Goal: Register for event/course

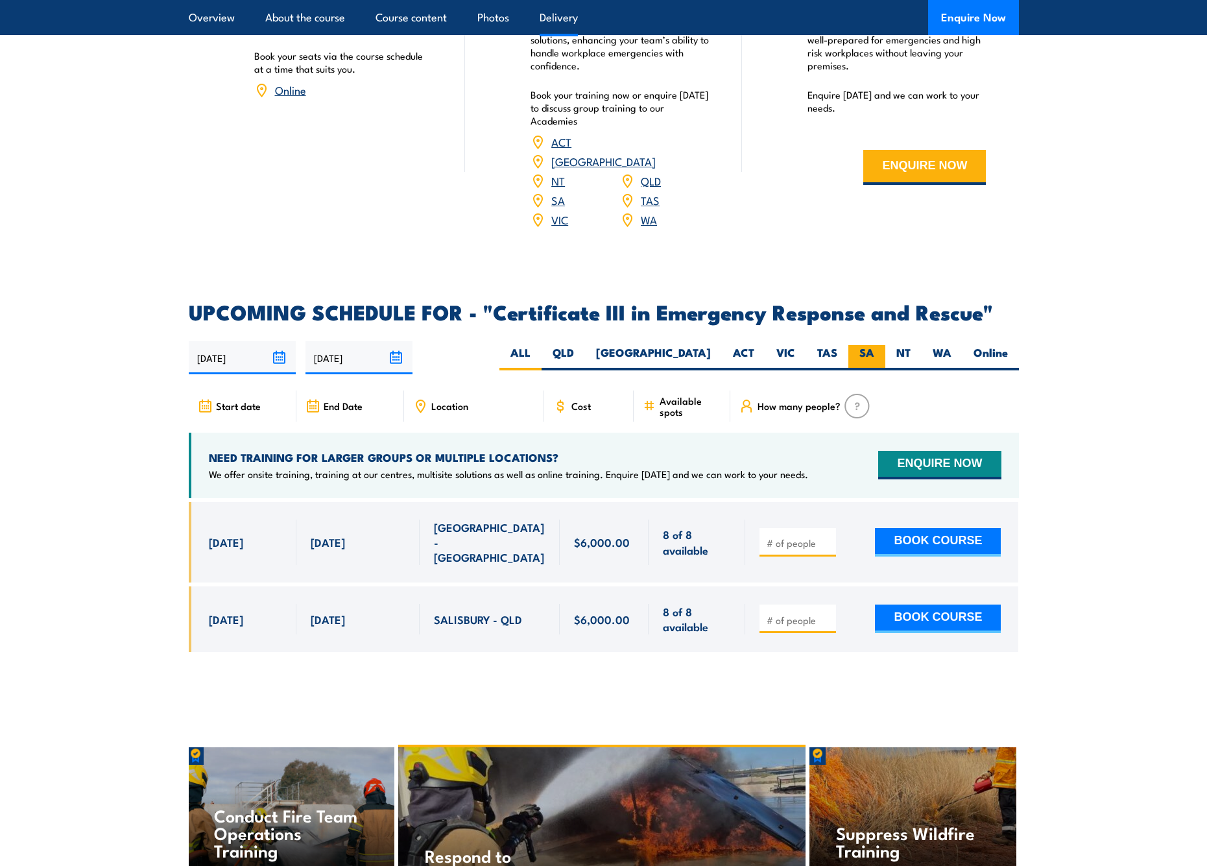
scroll to position [2768, 1]
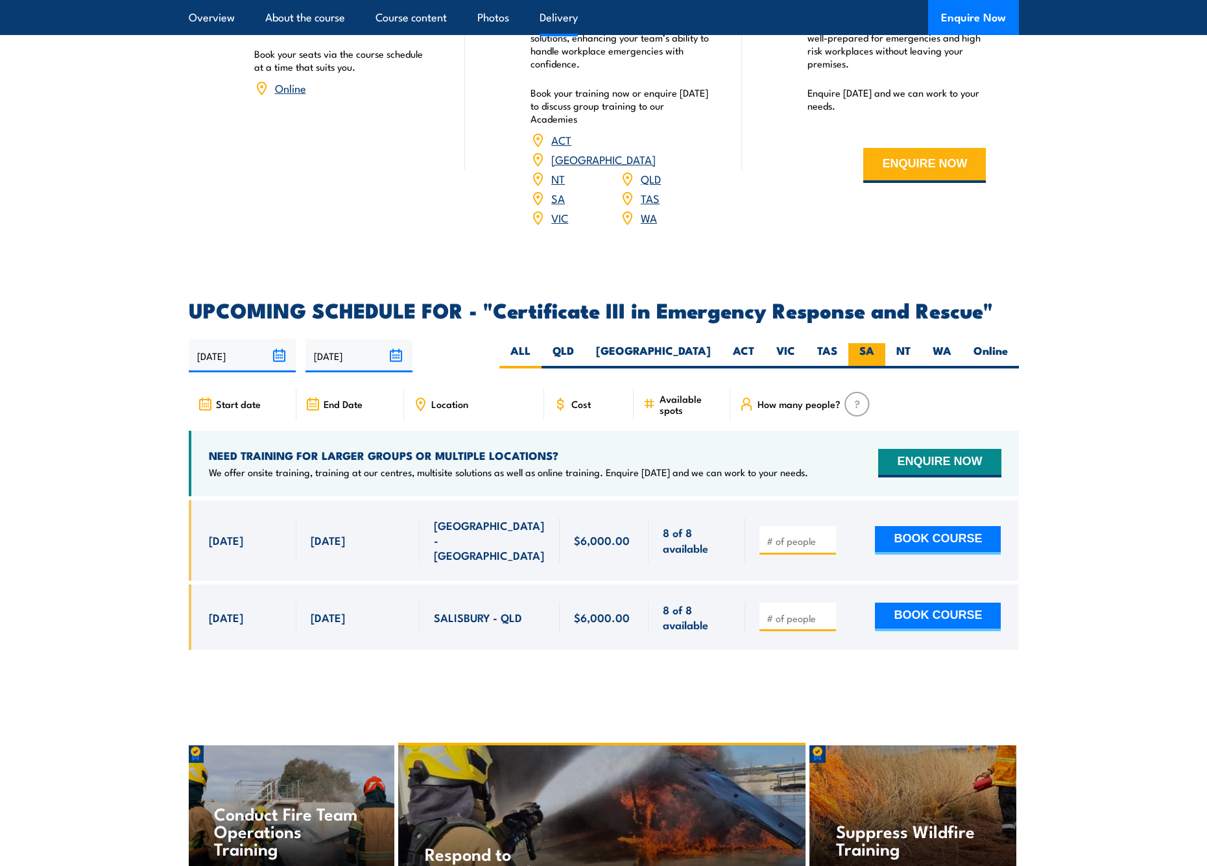
click at [865, 343] on label "SA" at bounding box center [866, 355] width 37 height 25
click at [874, 343] on input "SA" at bounding box center [878, 347] width 8 height 8
radio input "true"
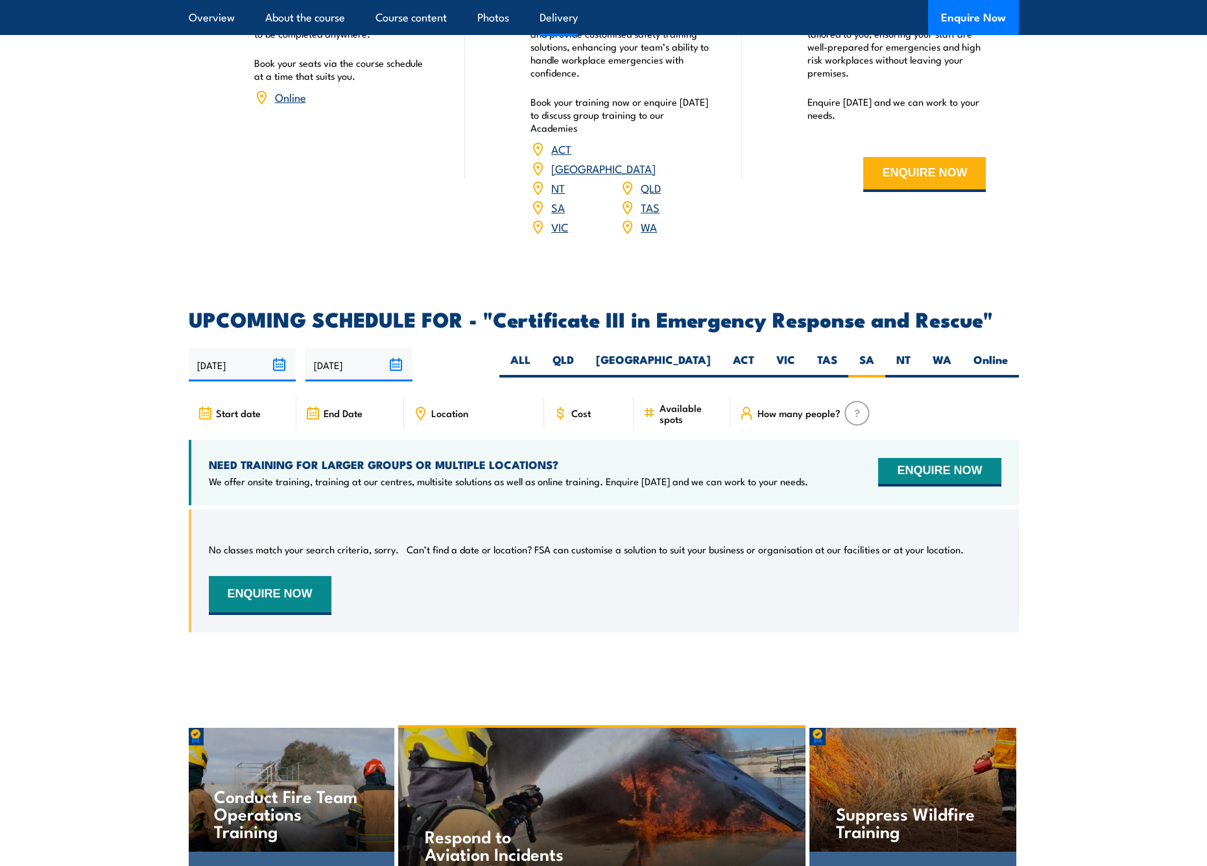
scroll to position [2751, 0]
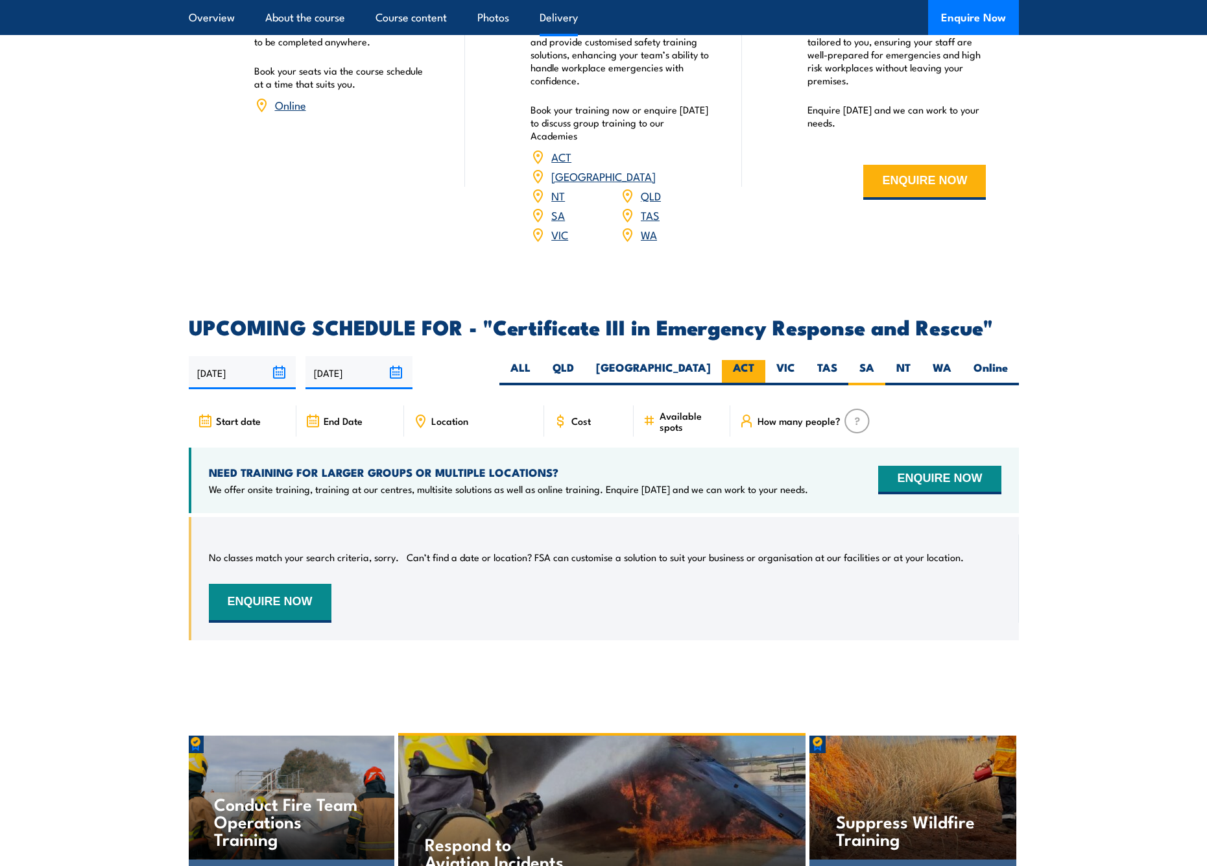
drag, startPoint x: 695, startPoint y: 335, endPoint x: 737, endPoint y: 335, distance: 42.2
click at [695, 360] on label "[GEOGRAPHIC_DATA]" at bounding box center [653, 372] width 137 height 25
click at [711, 360] on input "[GEOGRAPHIC_DATA]" at bounding box center [715, 364] width 8 height 8
radio input "true"
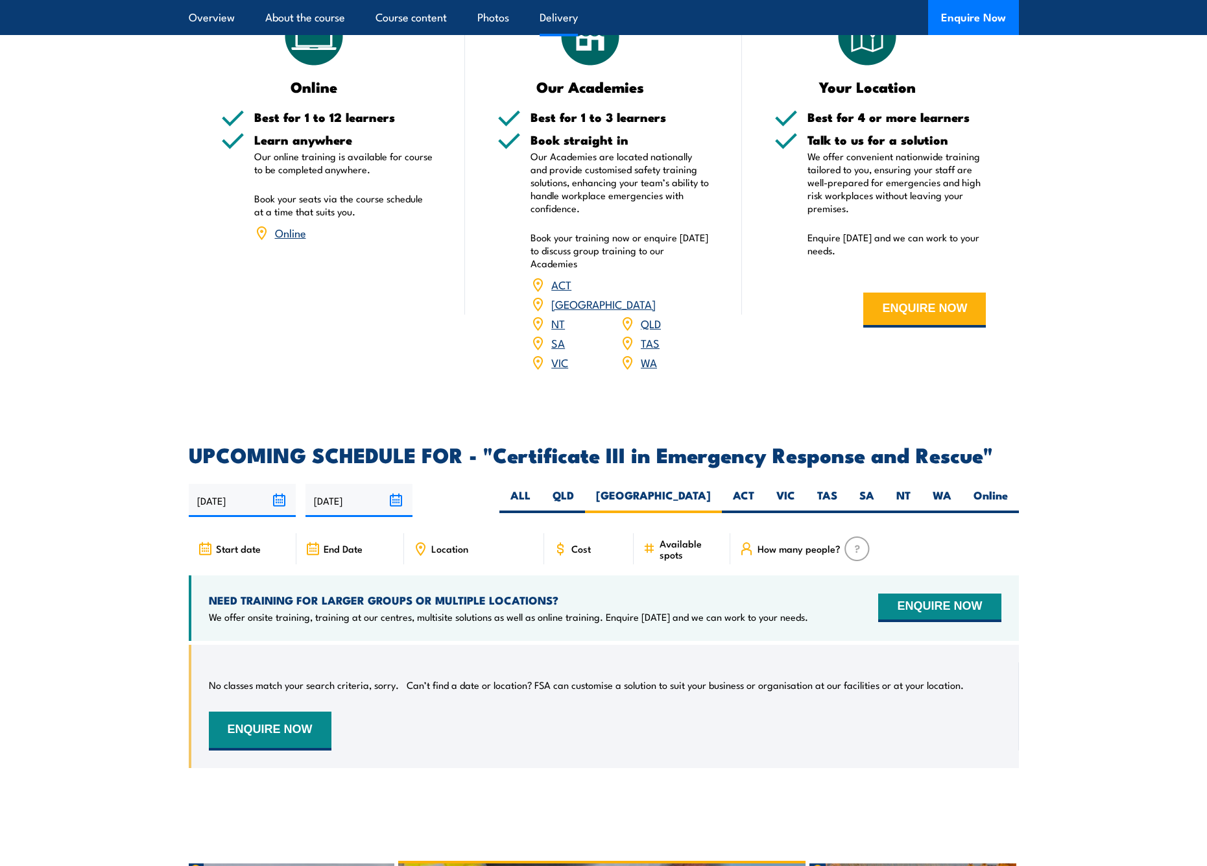
scroll to position [2620, 0]
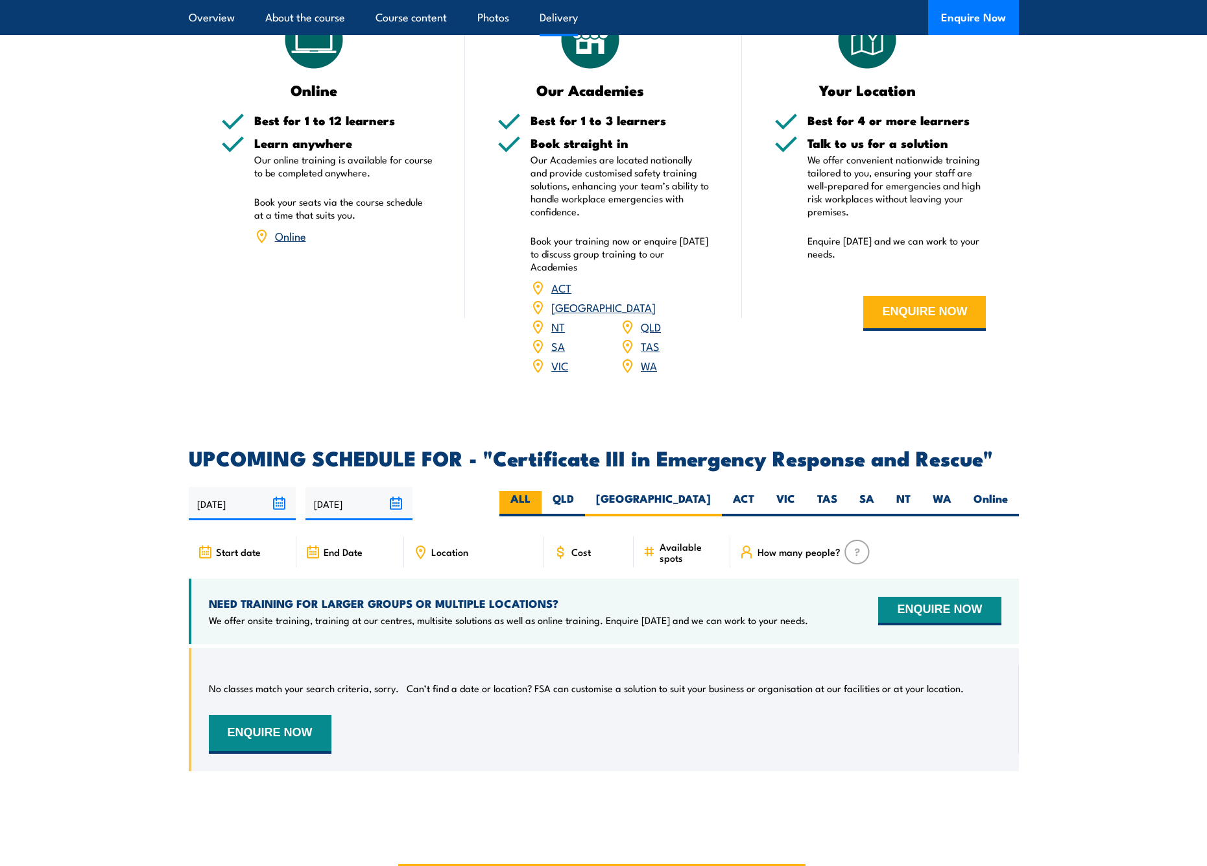
click at [542, 491] on label "ALL" at bounding box center [520, 503] width 42 height 25
click at [539, 491] on input "ALL" at bounding box center [535, 495] width 8 height 8
radio input "true"
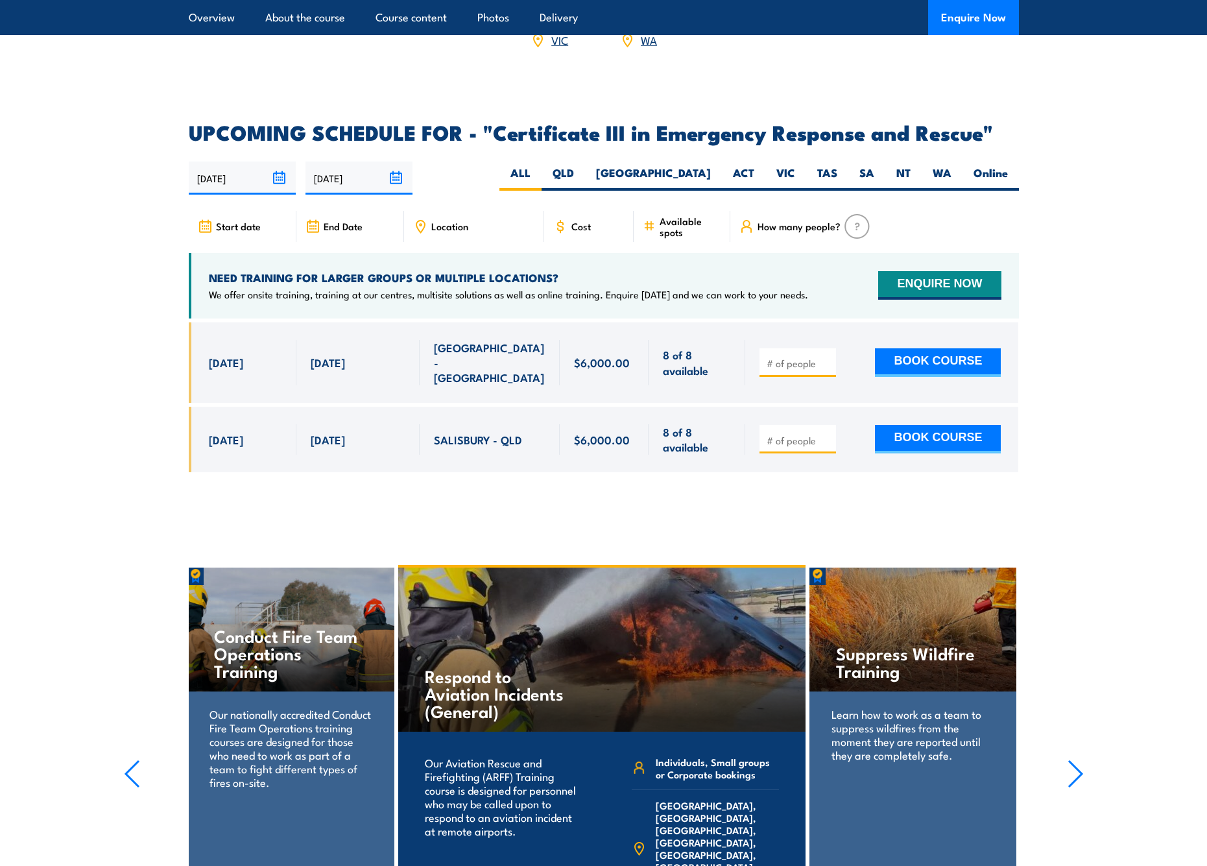
scroll to position [2941, 0]
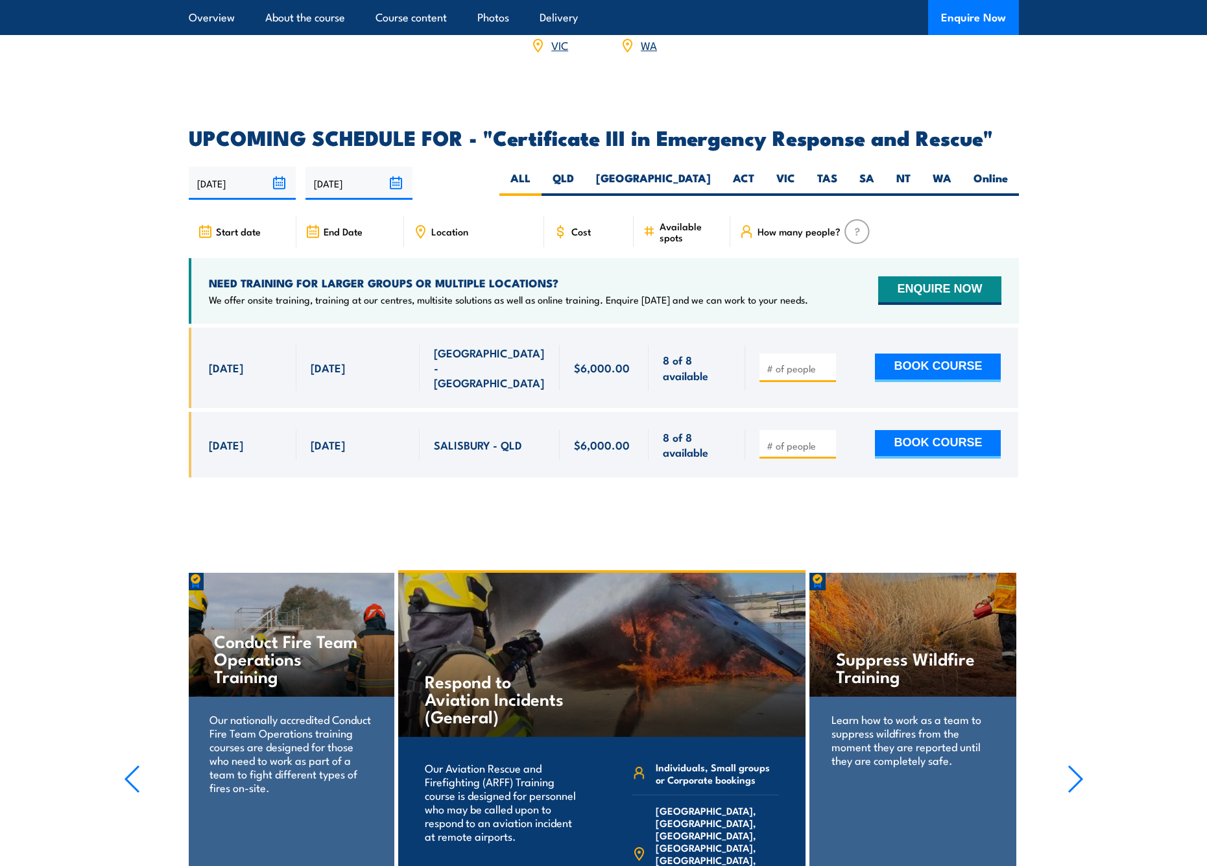
click at [234, 360] on span "11 Nov, 2025" at bounding box center [226, 367] width 34 height 15
click at [907, 354] on button "BOOK COURSE" at bounding box center [938, 368] width 126 height 29
type input "1"
click at [828, 362] on input "1" at bounding box center [799, 368] width 65 height 13
drag, startPoint x: 917, startPoint y: 322, endPoint x: 913, endPoint y: 328, distance: 7.3
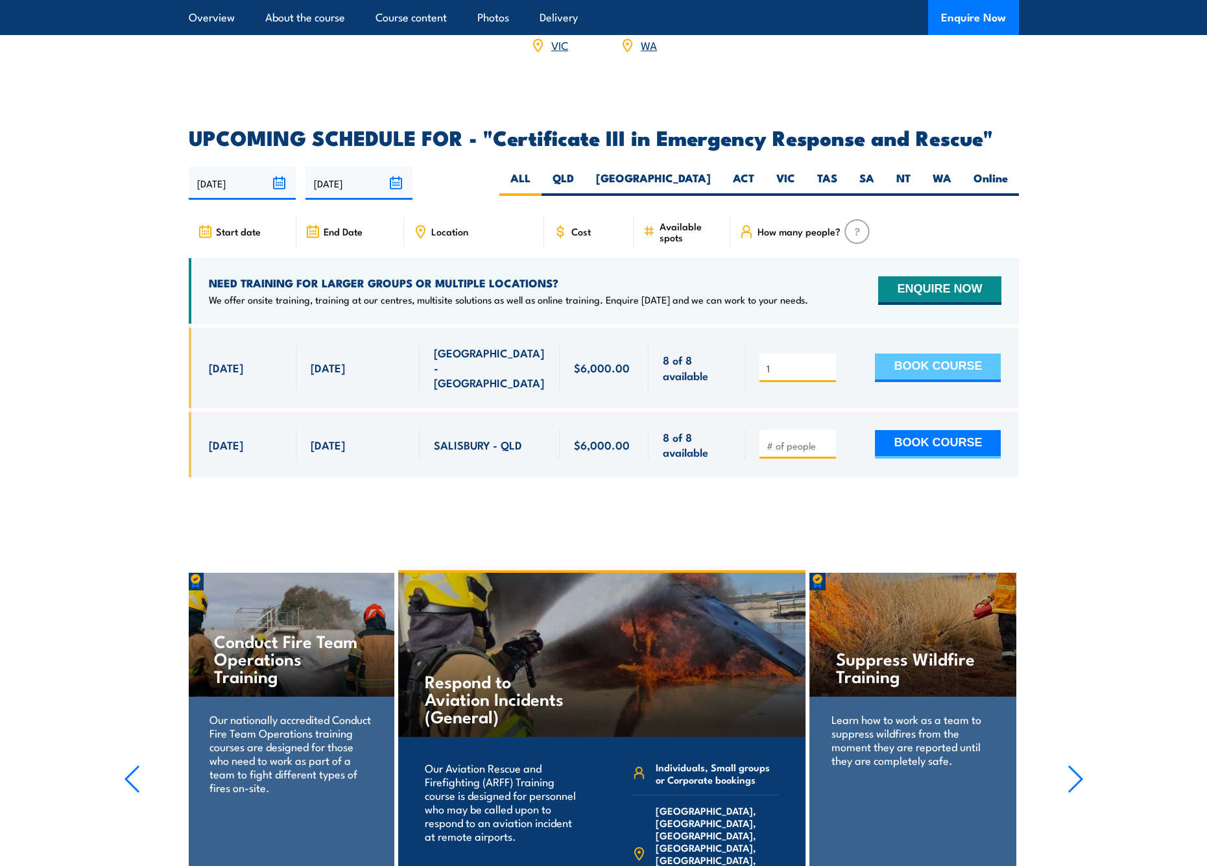
click at [917, 354] on button "BOOK COURSE" at bounding box center [938, 368] width 126 height 29
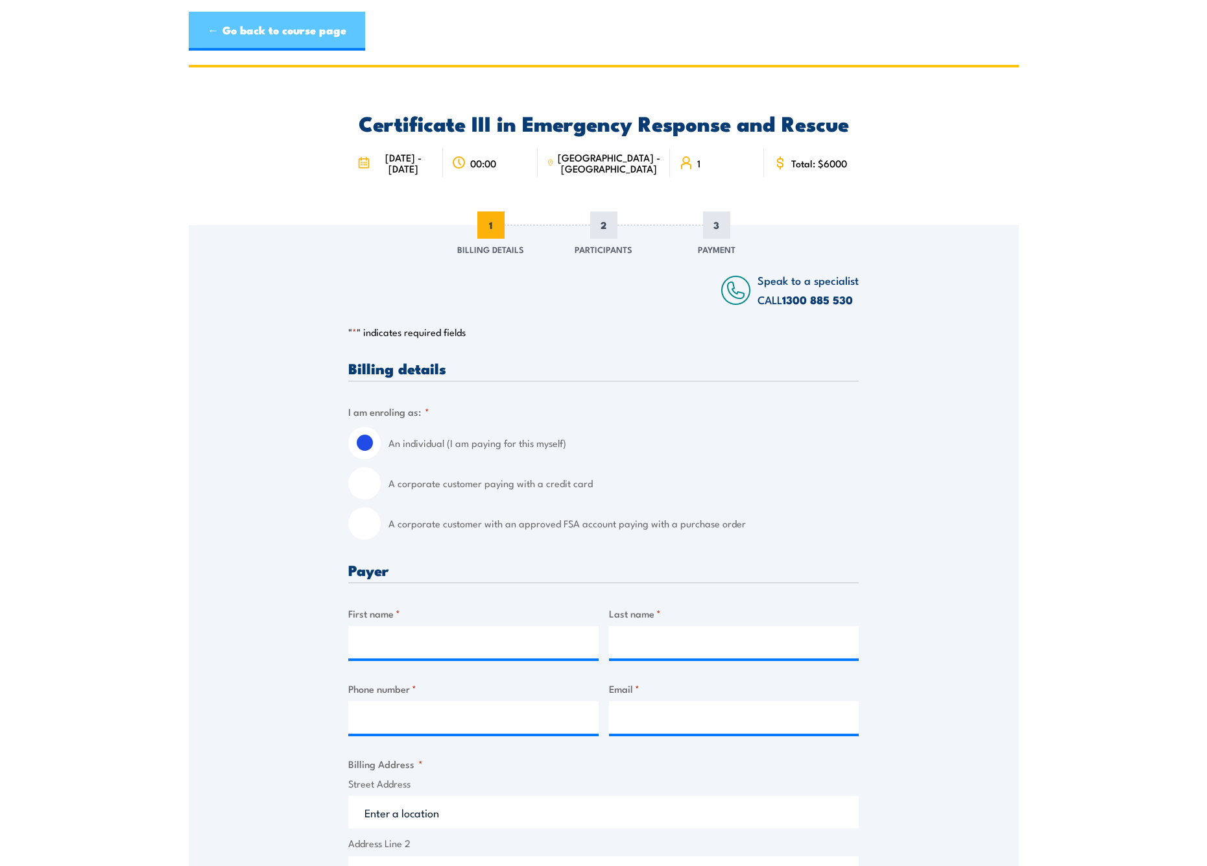
click at [267, 27] on link "← Go back to course page" at bounding box center [277, 31] width 176 height 39
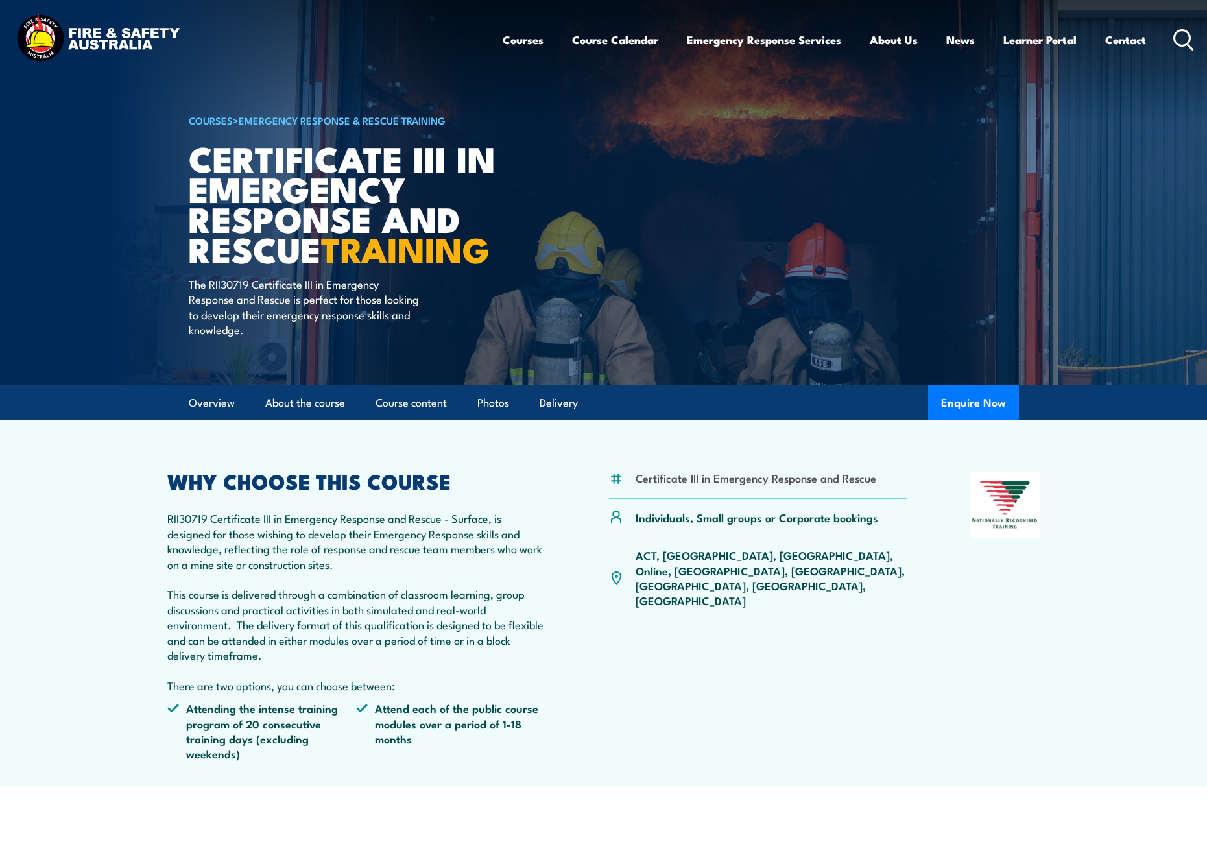
scroll to position [2, 1]
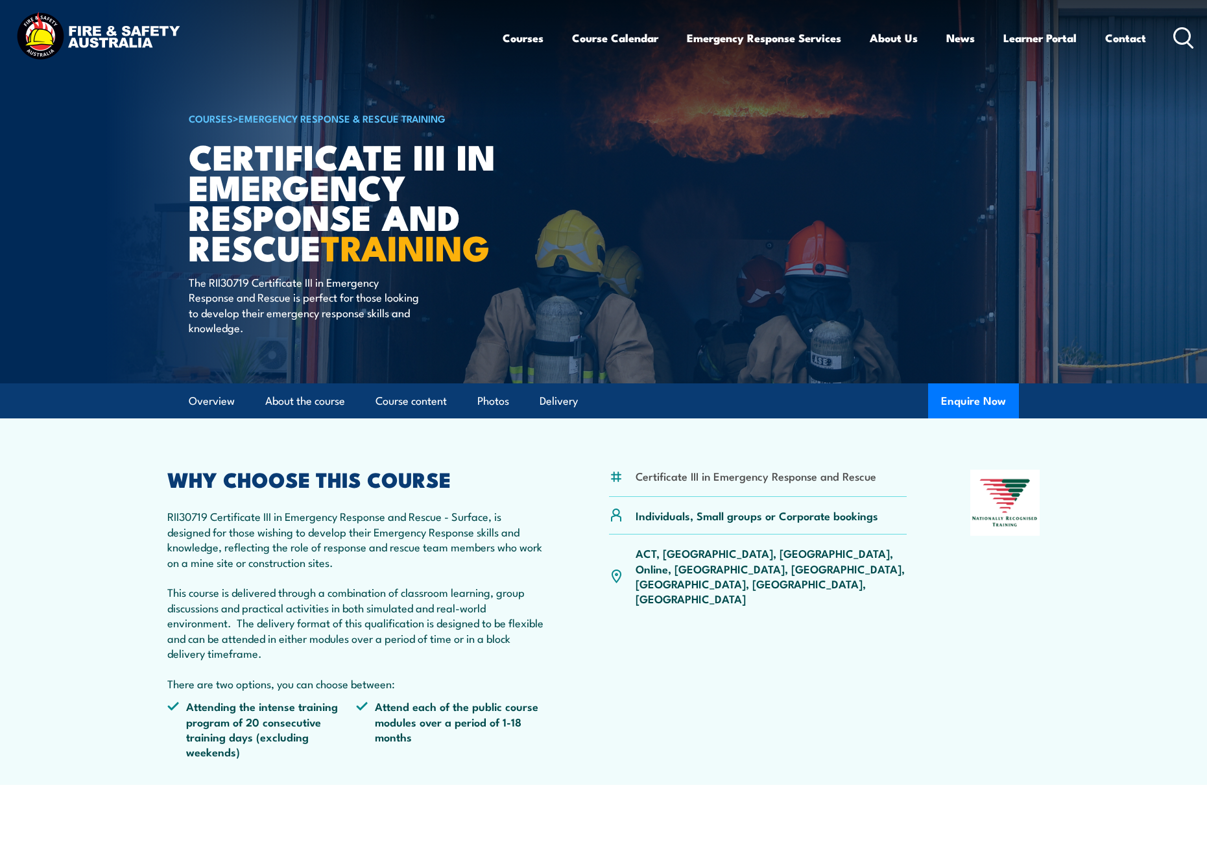
click at [209, 118] on link "COURSES" at bounding box center [211, 118] width 44 height 14
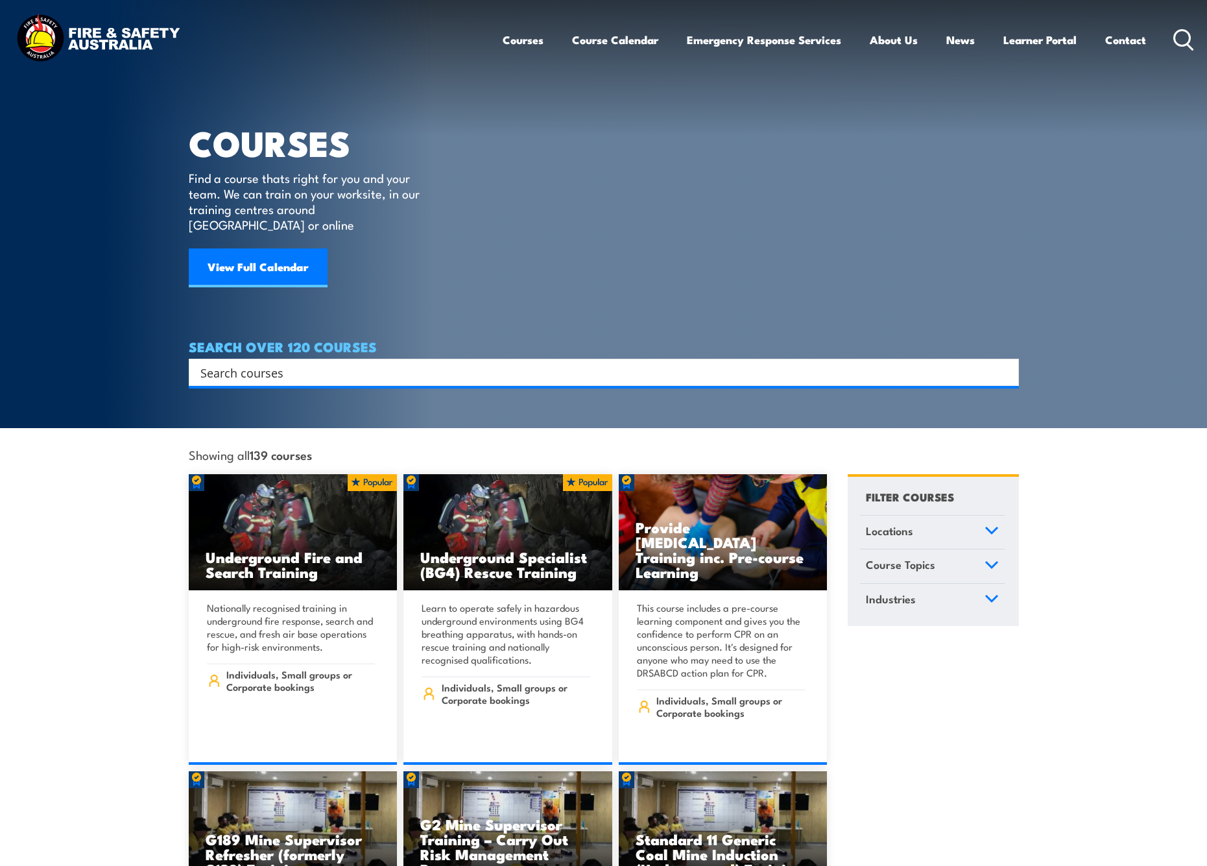
click at [989, 549] on link "Course Topics" at bounding box center [932, 566] width 145 height 34
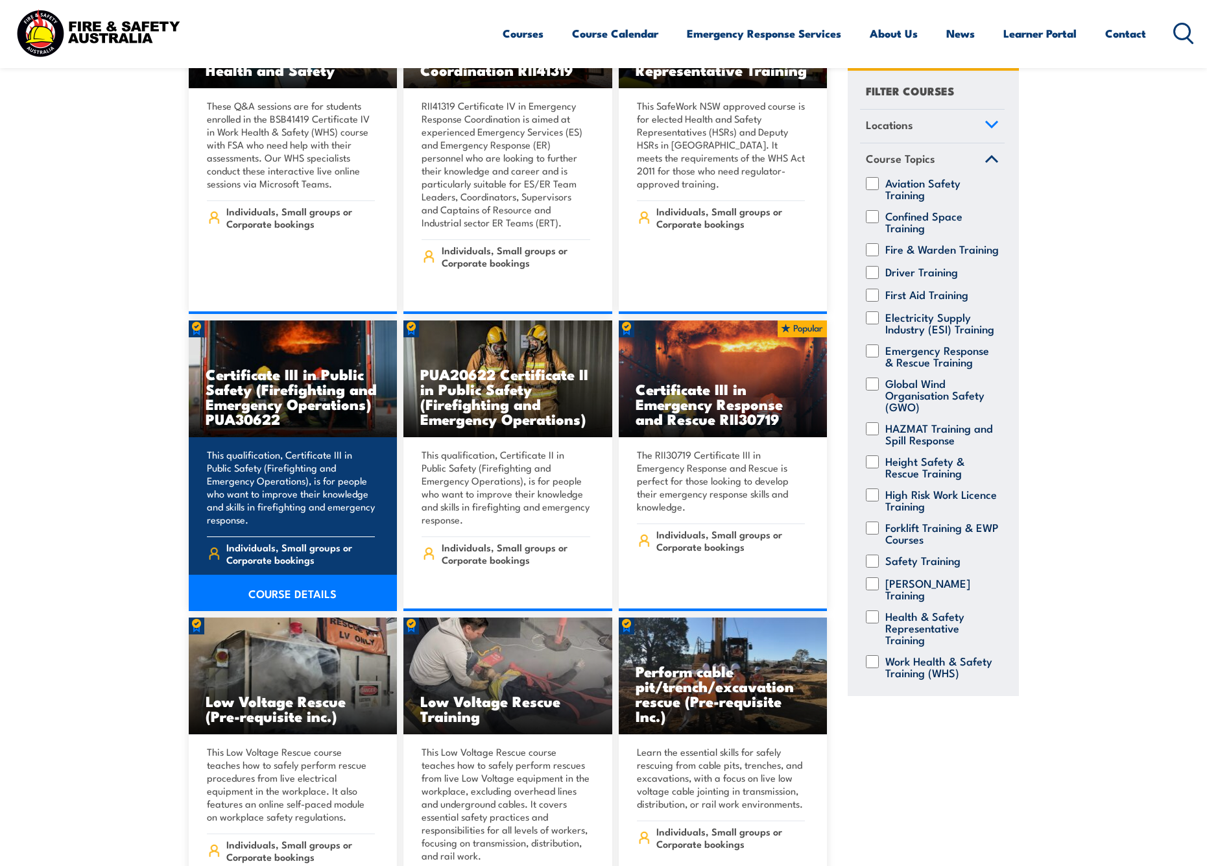
scroll to position [2816, 0]
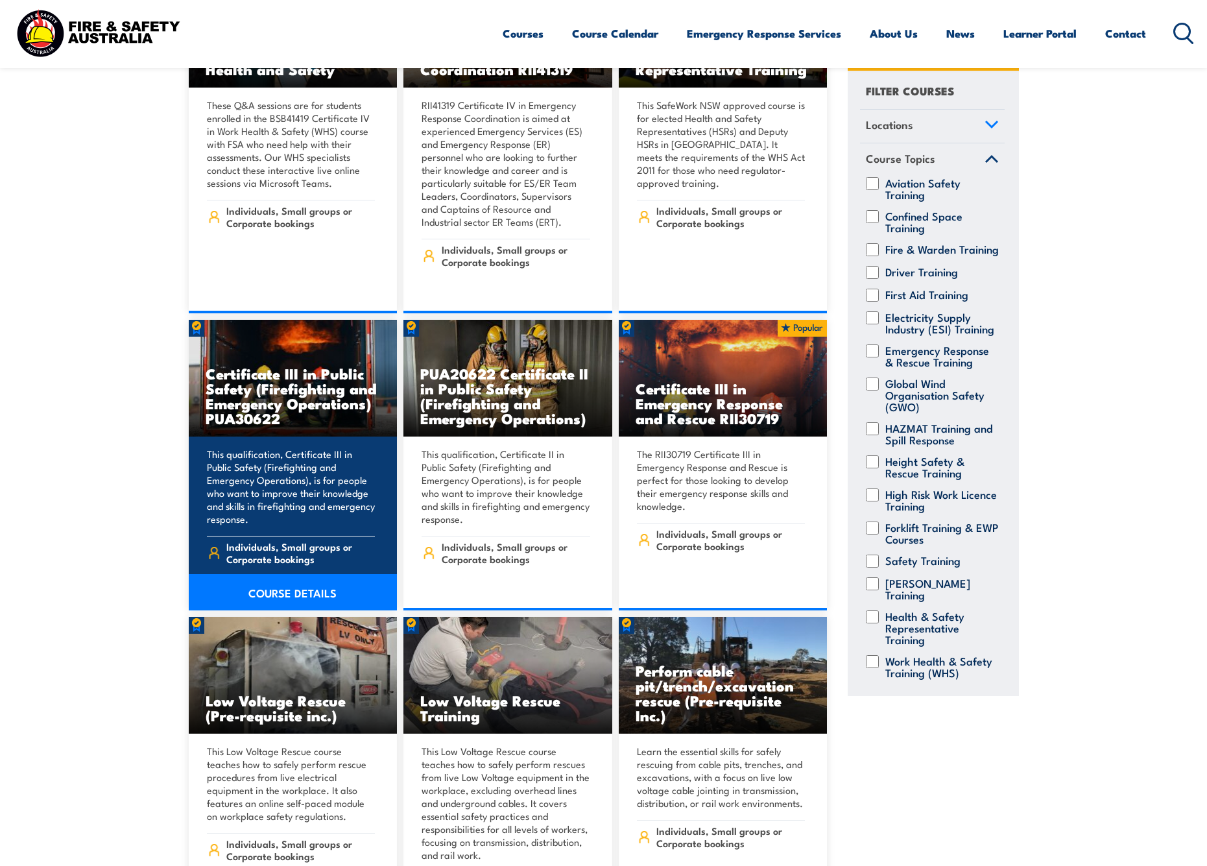
drag, startPoint x: 282, startPoint y: 385, endPoint x: 298, endPoint y: 391, distance: 17.5
click at [282, 385] on h3 "Certificate III in Public Safety (Firefighting and Emergency Operations) PUA306…" at bounding box center [293, 396] width 175 height 60
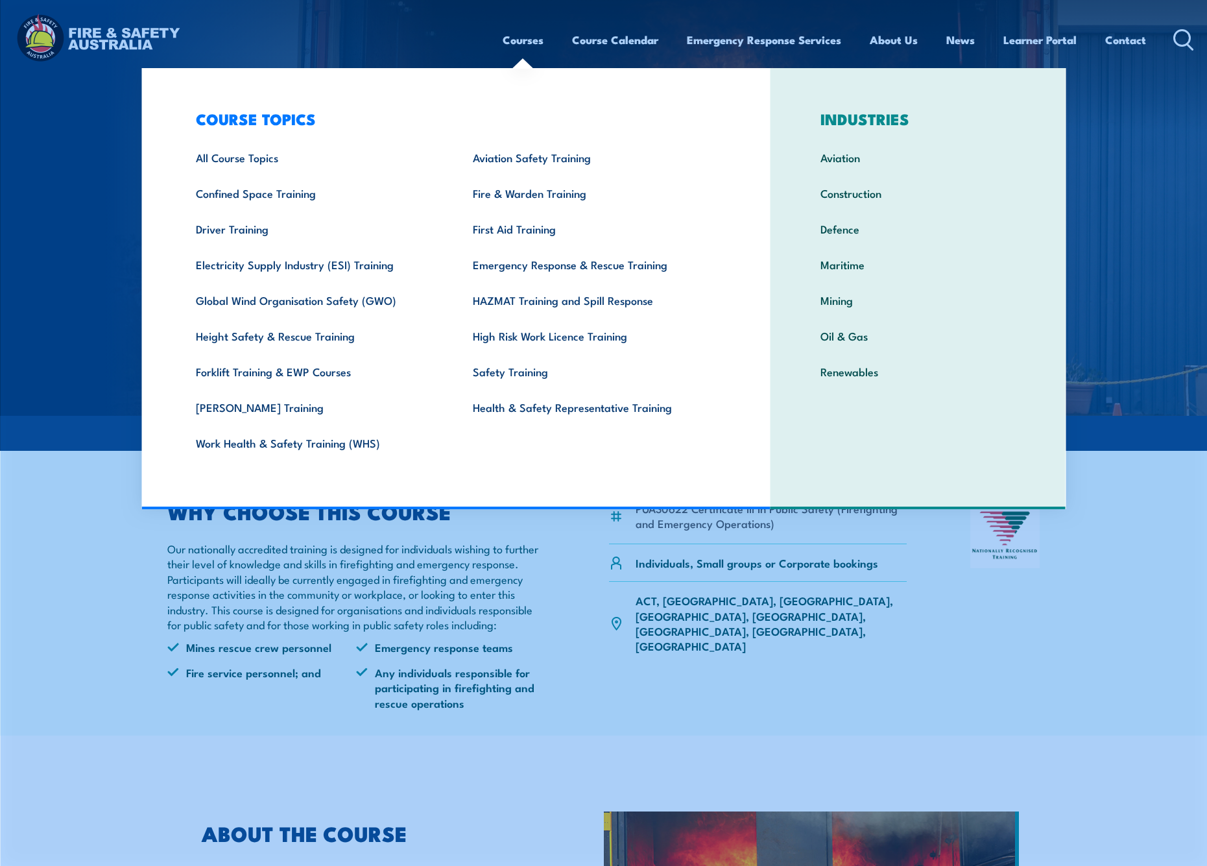
click at [531, 41] on link "Courses" at bounding box center [523, 40] width 41 height 34
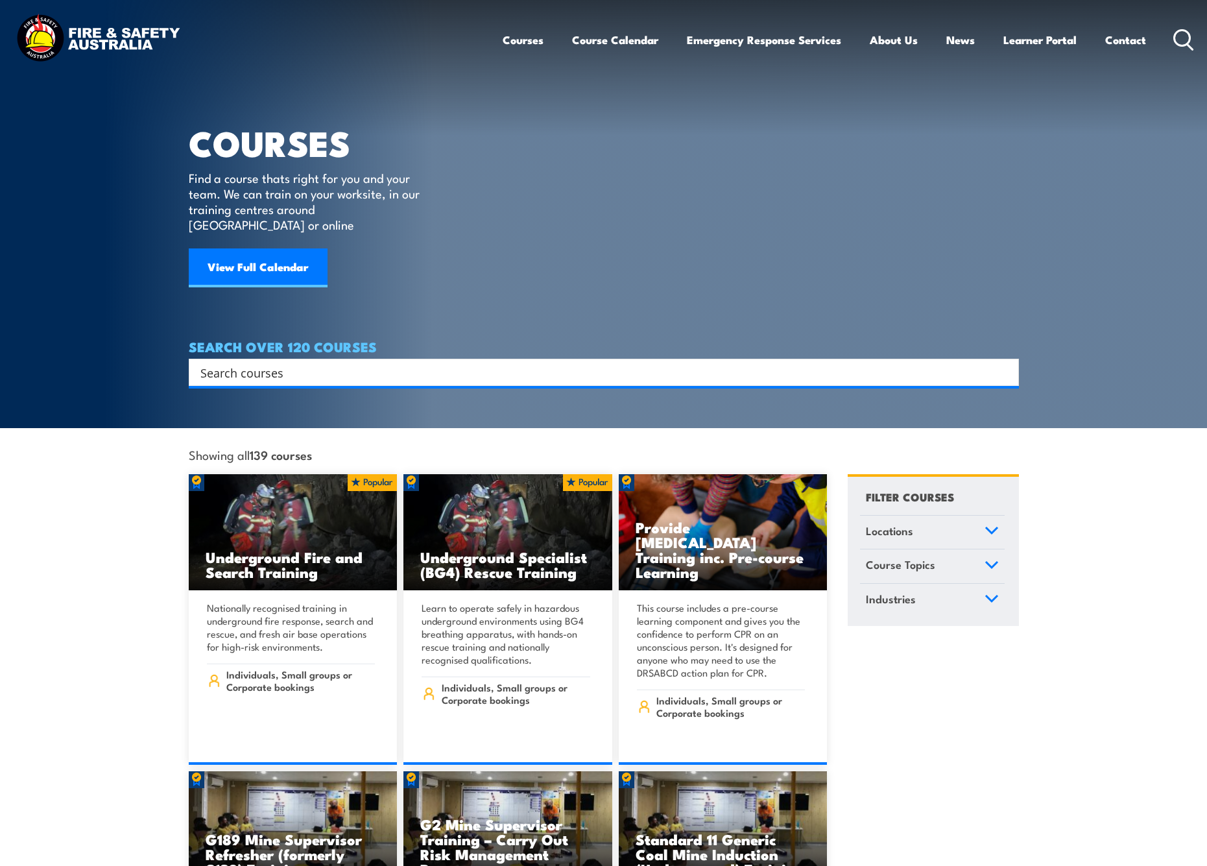
click at [339, 363] on input "Search input" at bounding box center [595, 372] width 790 height 19
type input "certificate 3"
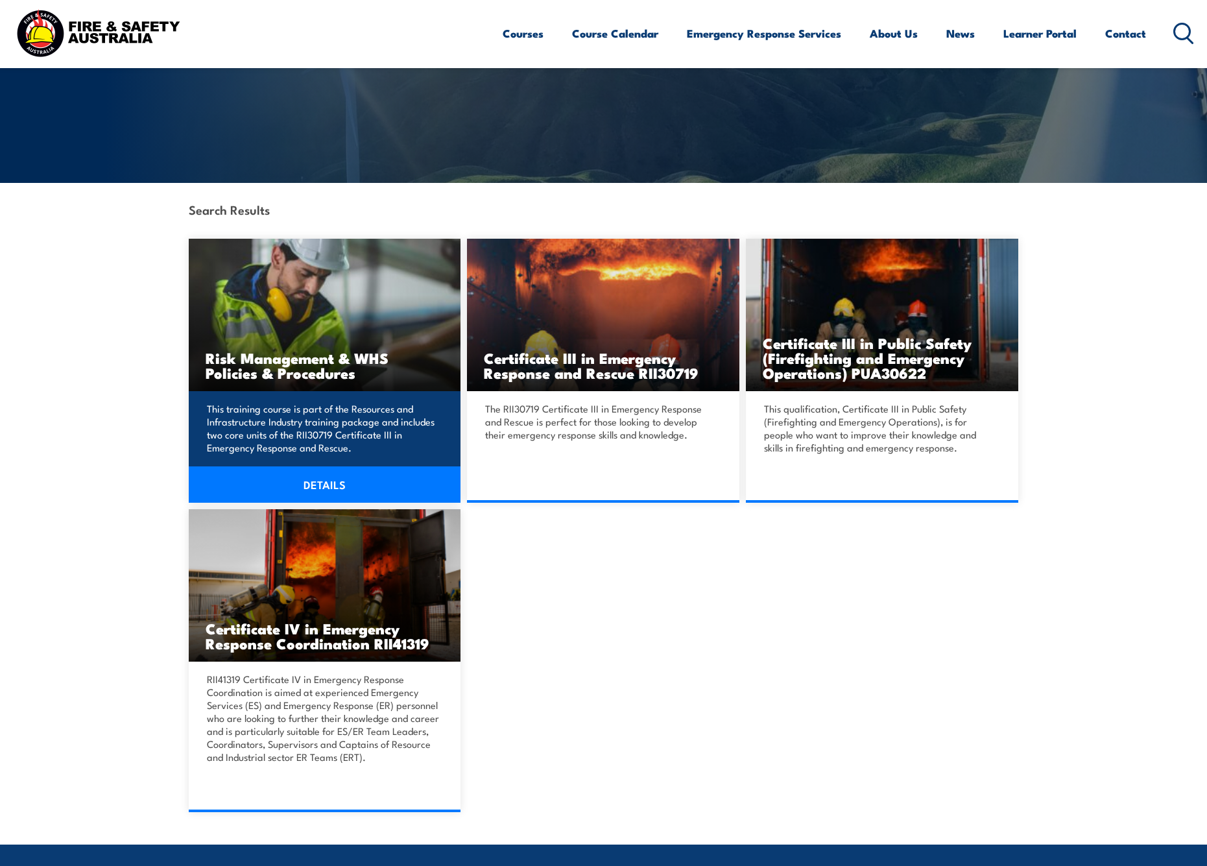
scroll to position [191, 0]
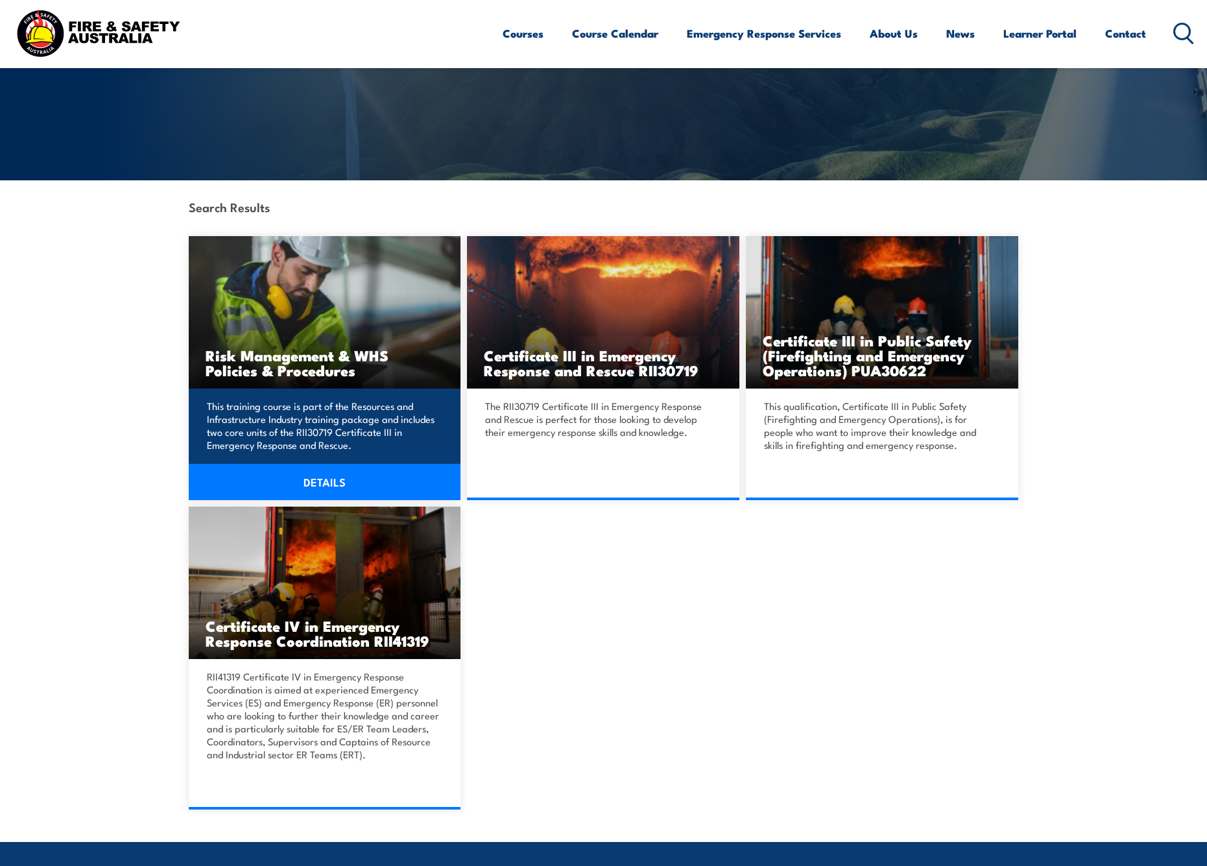
click at [317, 480] on link "DETAILS" at bounding box center [325, 482] width 272 height 36
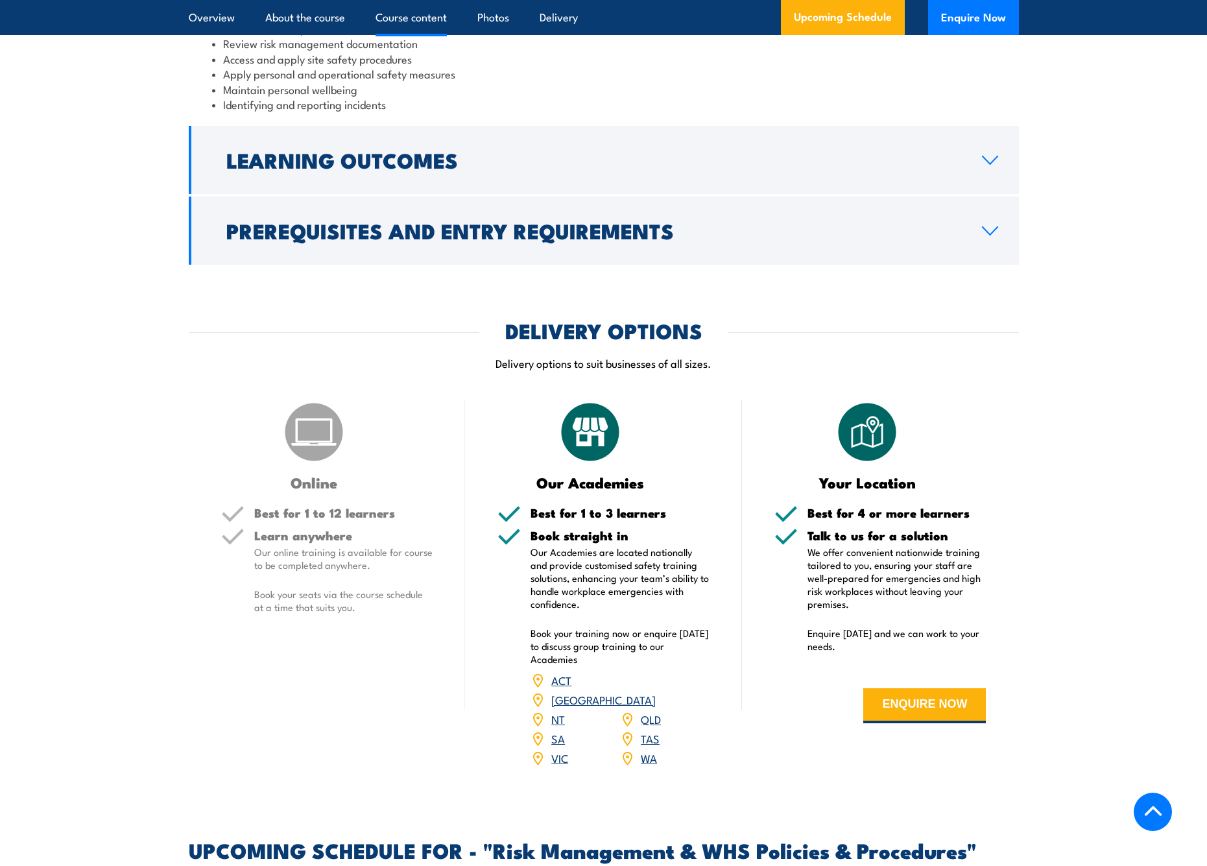
scroll to position [1327, 0]
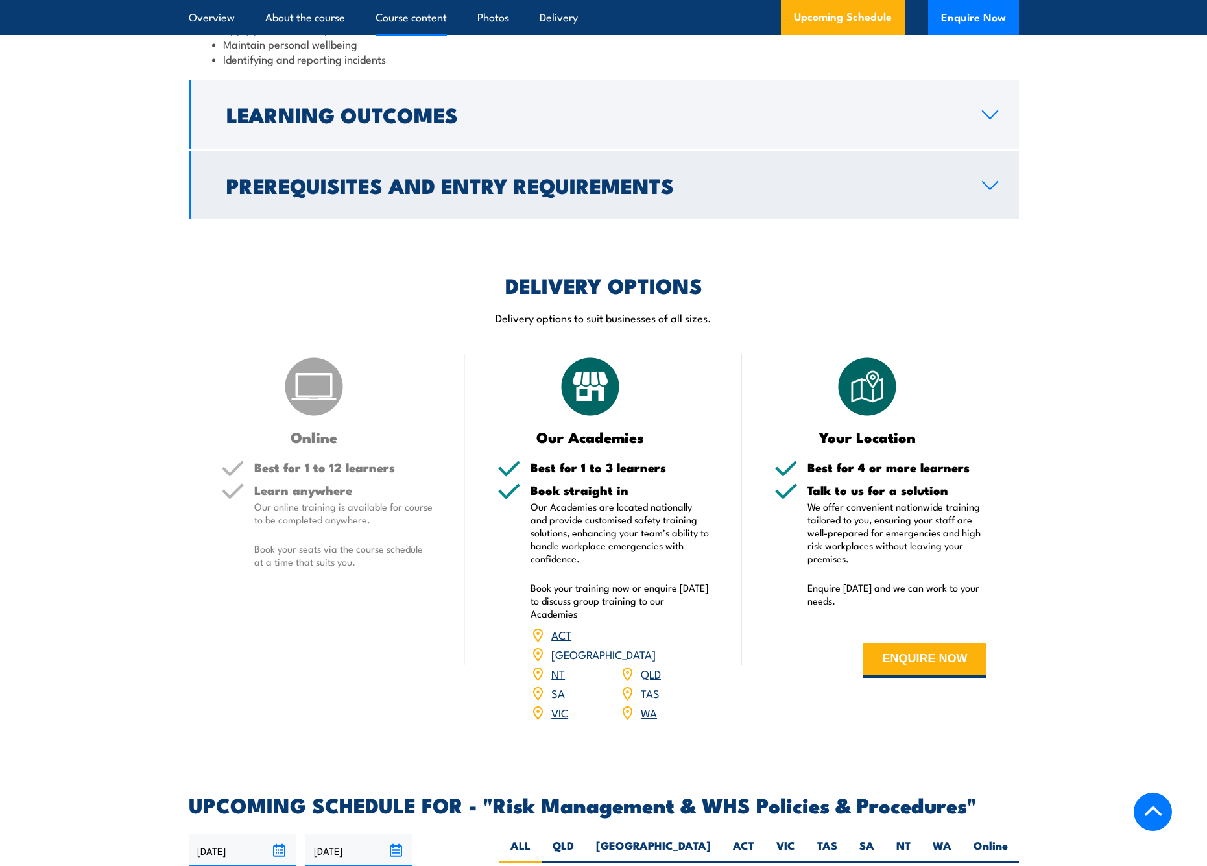
click at [668, 194] on h2 "Prerequisites and Entry Requirements" at bounding box center [593, 185] width 735 height 18
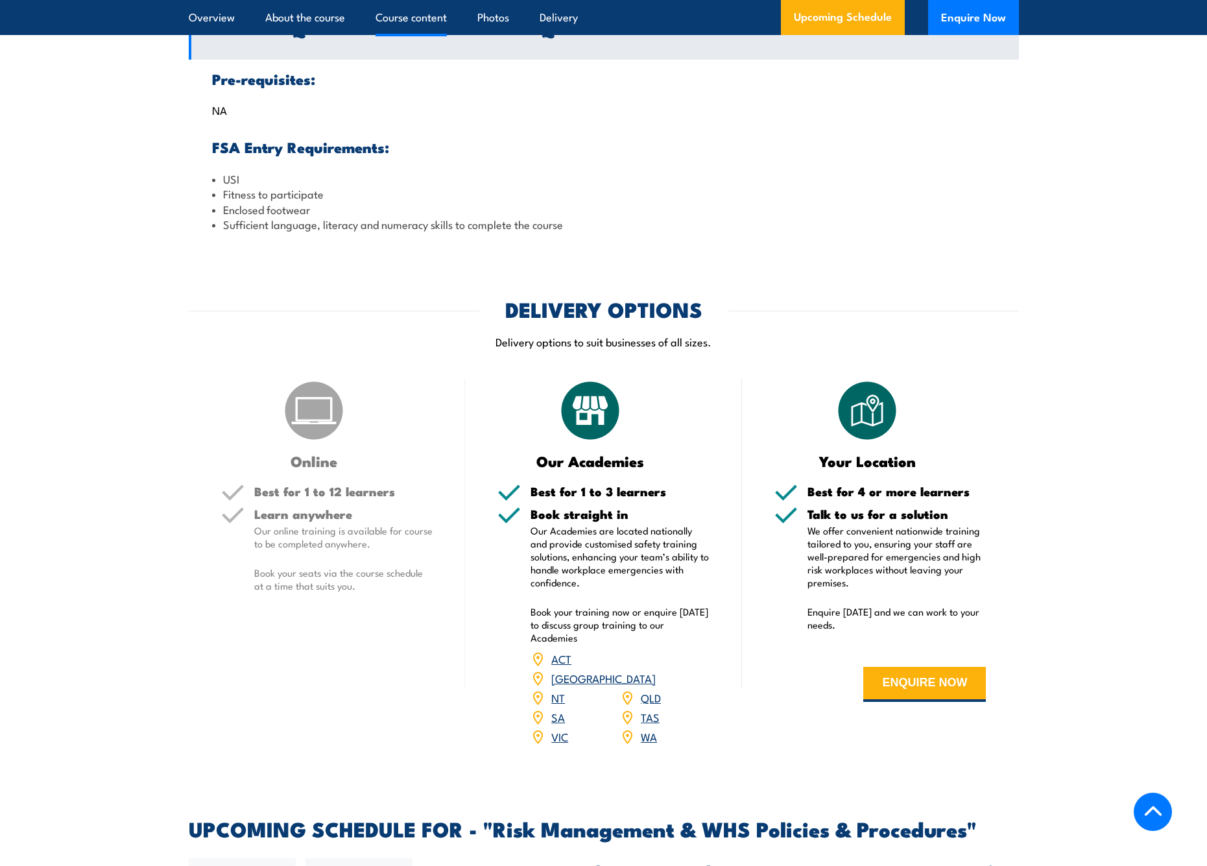
click at [498, 34] on h2 "Prerequisites and Entry Requirements" at bounding box center [593, 25] width 735 height 18
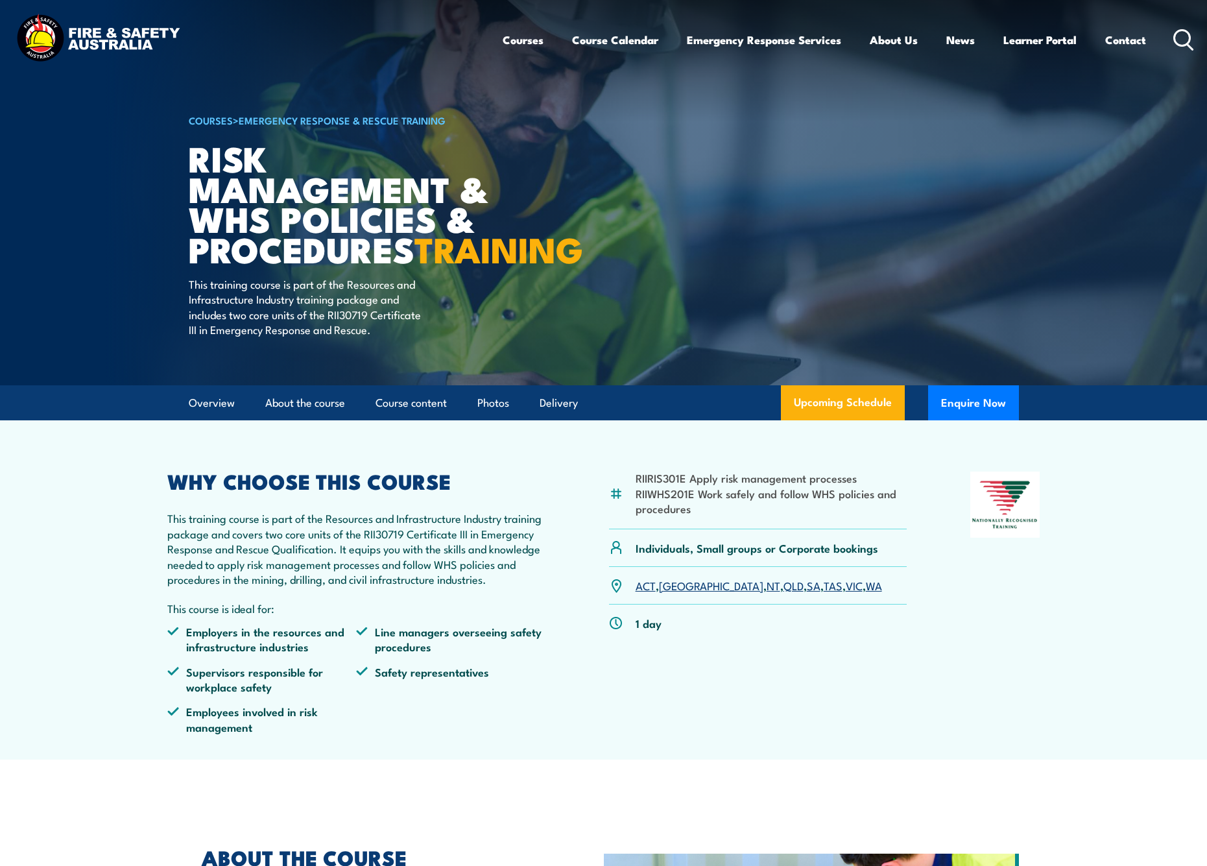
scroll to position [0, 0]
